Goal: Information Seeking & Learning: Check status

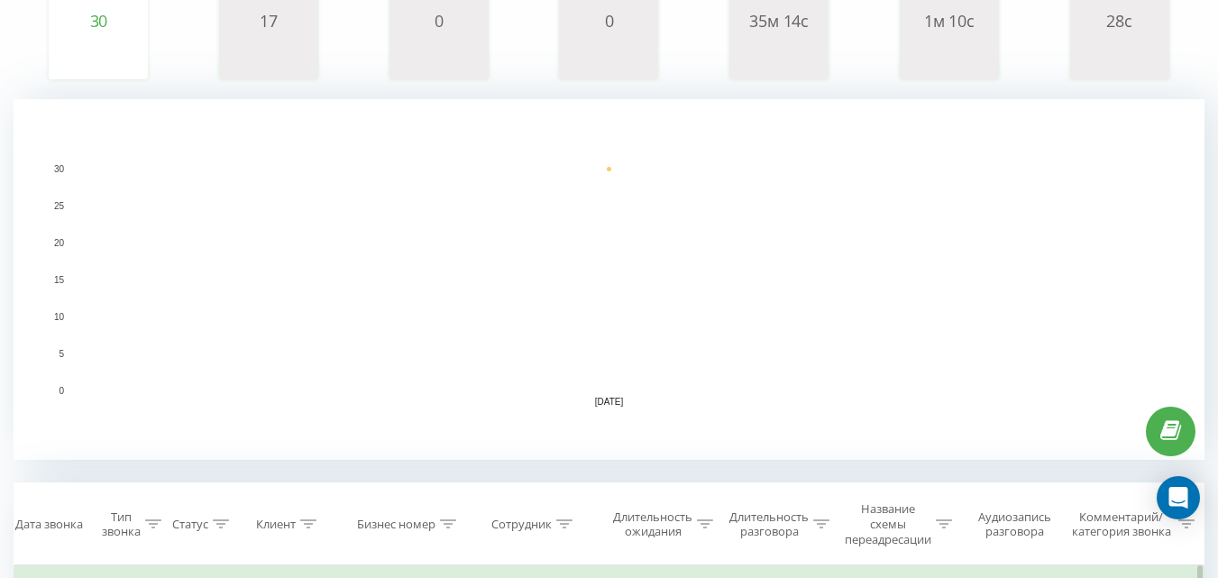
scroll to position [631, 0]
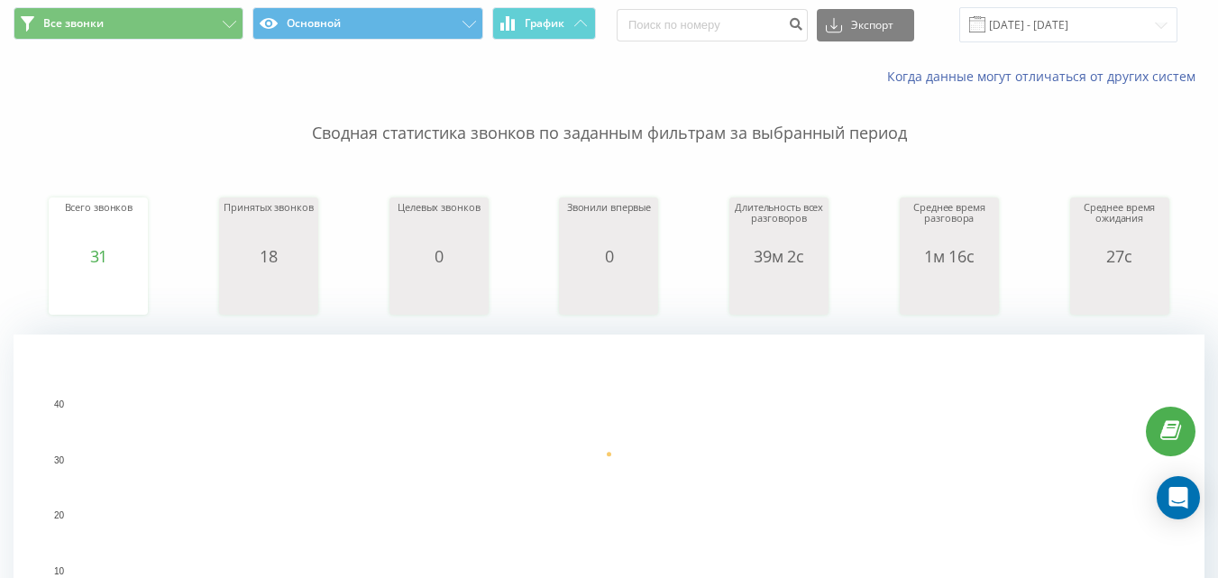
scroll to position [18, 0]
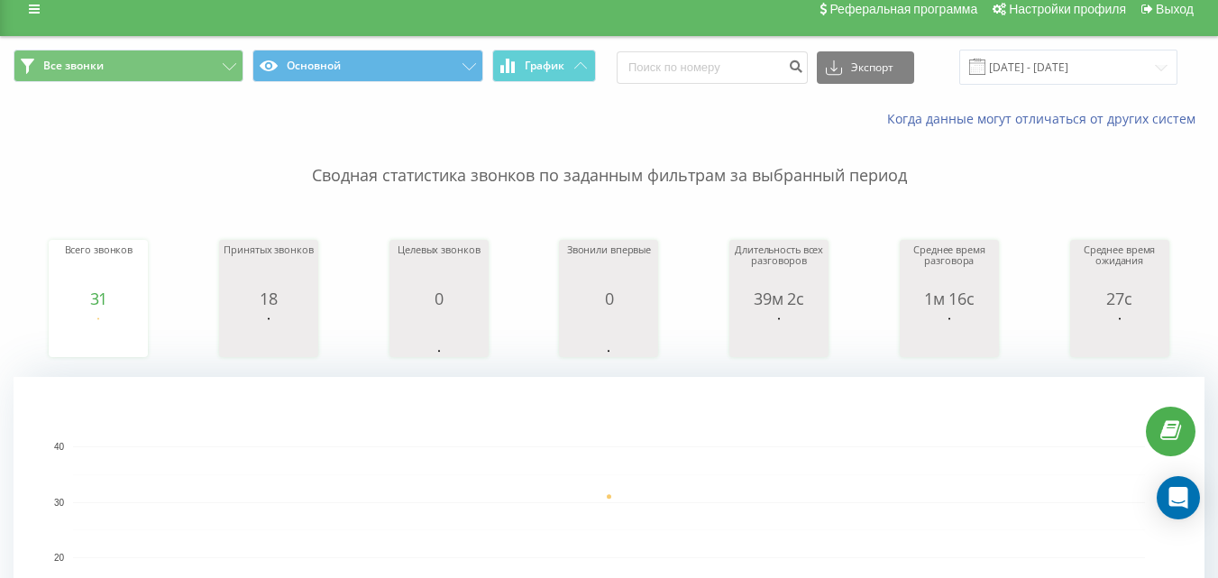
scroll to position [18, 0]
